Goal: Obtain resource: Download file/media

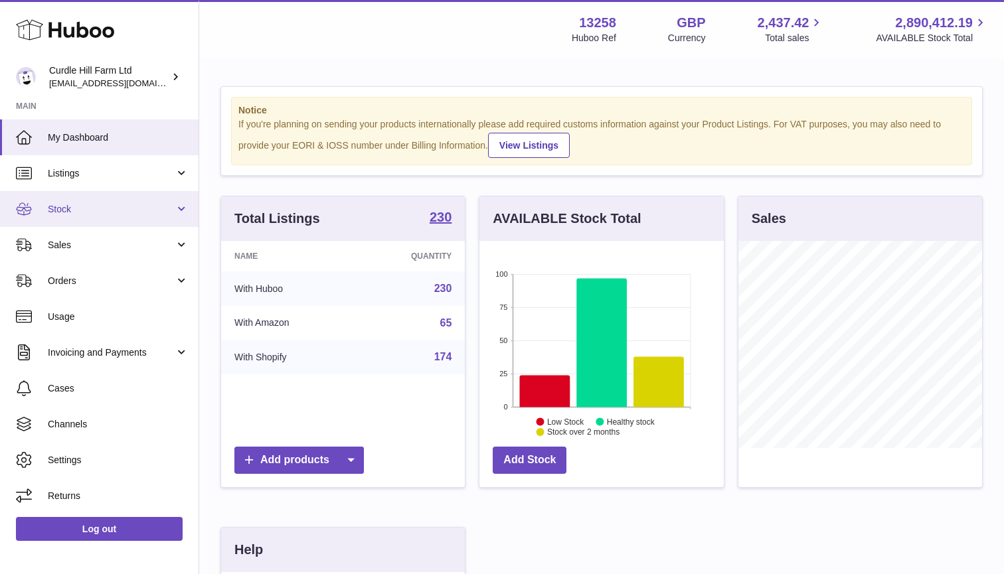
scroll to position [207, 244]
click at [100, 215] on link "Stock" at bounding box center [99, 209] width 199 height 36
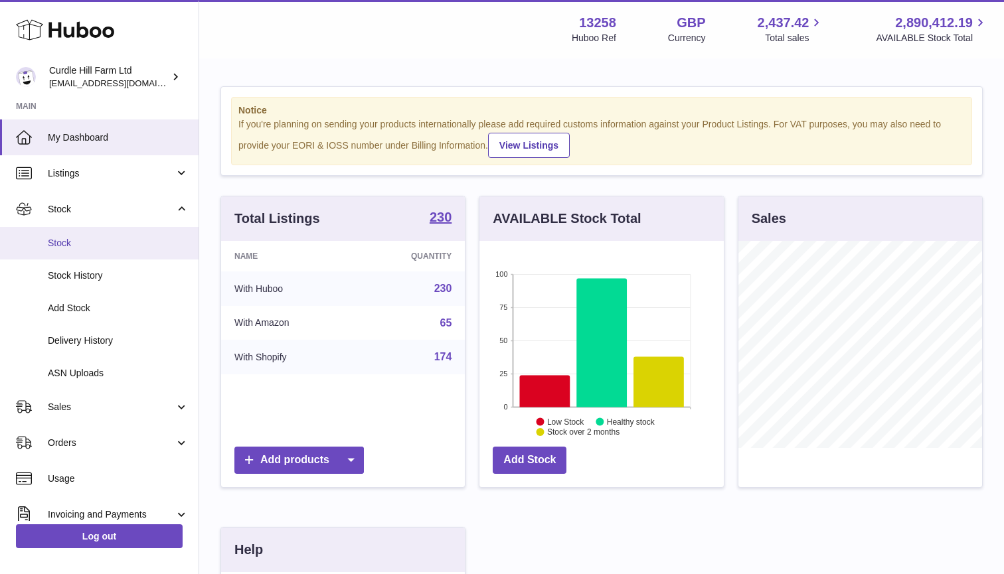
click at [72, 237] on span "Stock" at bounding box center [118, 243] width 141 height 13
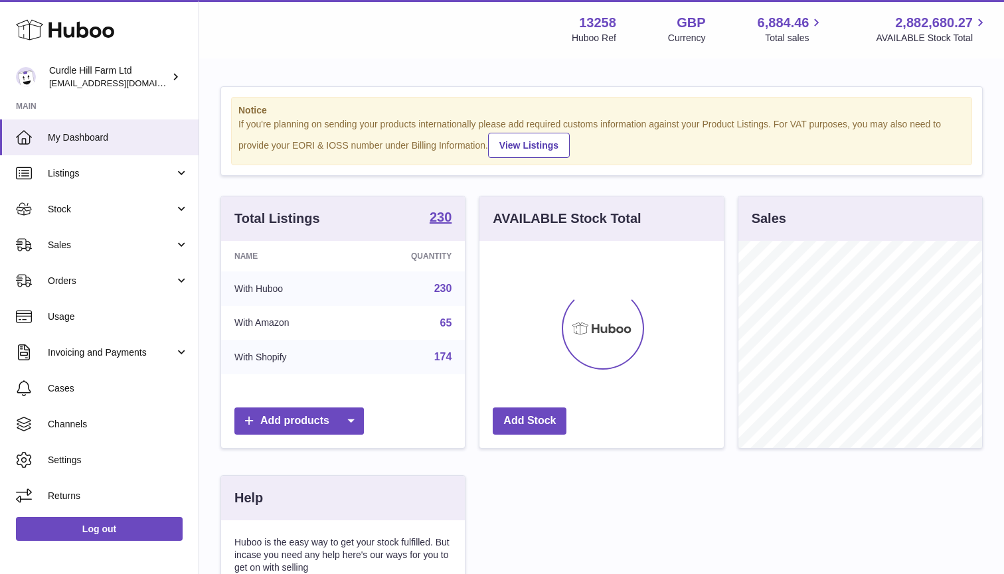
scroll to position [207, 244]
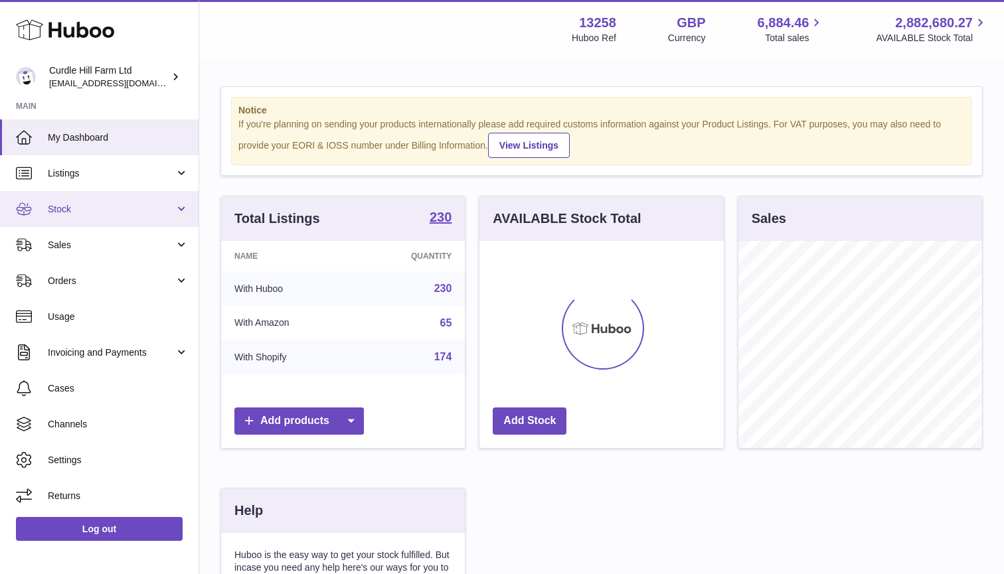
click at [125, 213] on span "Stock" at bounding box center [111, 209] width 127 height 13
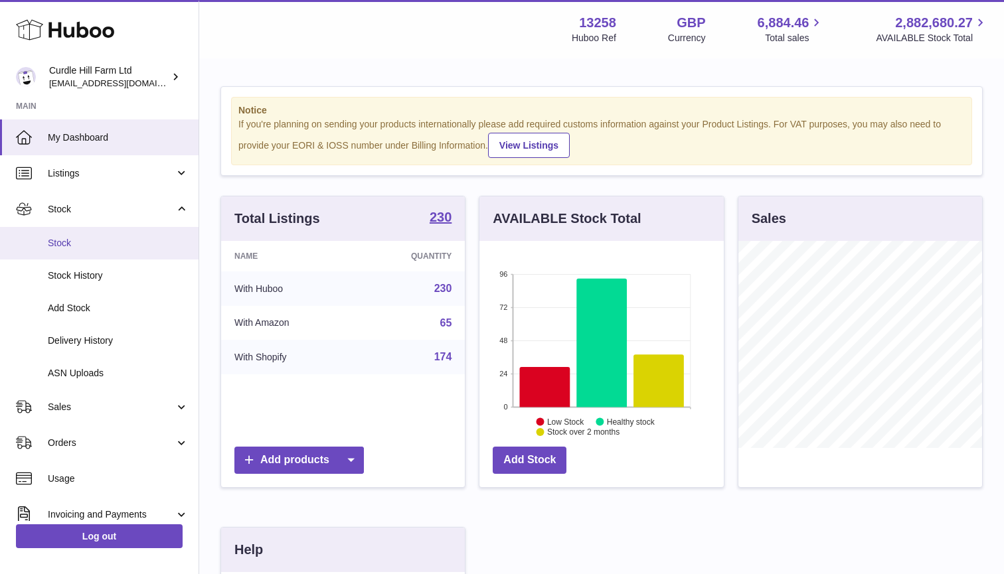
click at [80, 238] on span "Stock" at bounding box center [118, 243] width 141 height 13
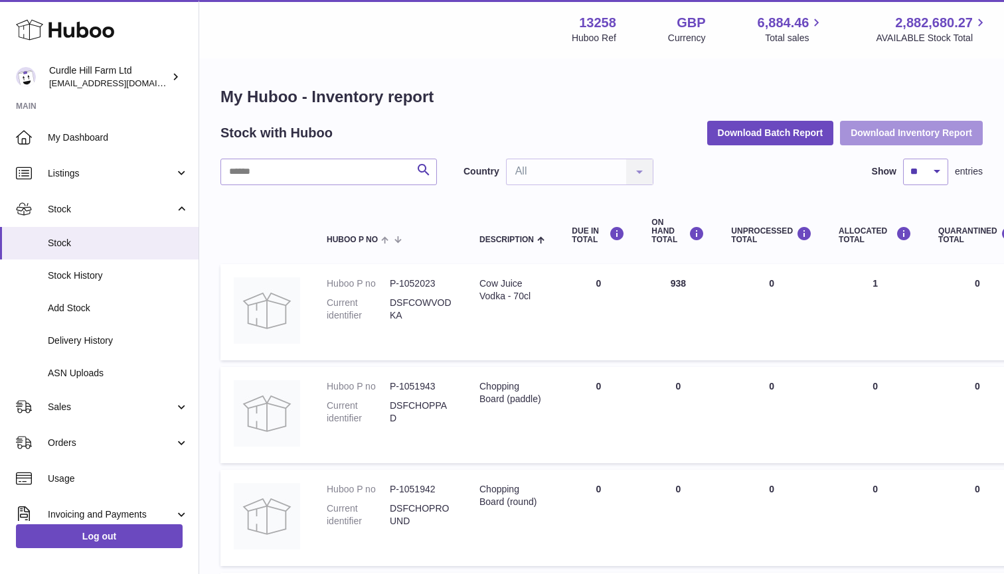
click at [903, 128] on button "Download Inventory Report" at bounding box center [911, 133] width 143 height 24
